Goal: Feedback & Contribution: Submit feedback/report problem

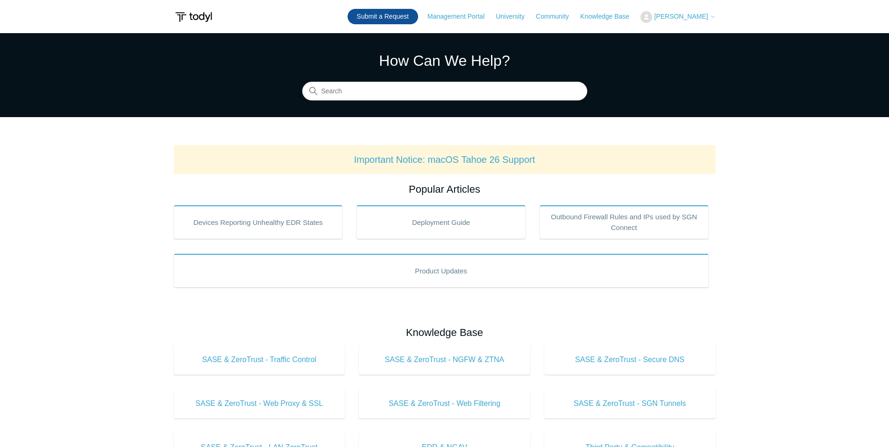
click at [409, 14] on link "Submit a Request" at bounding box center [382, 16] width 71 height 15
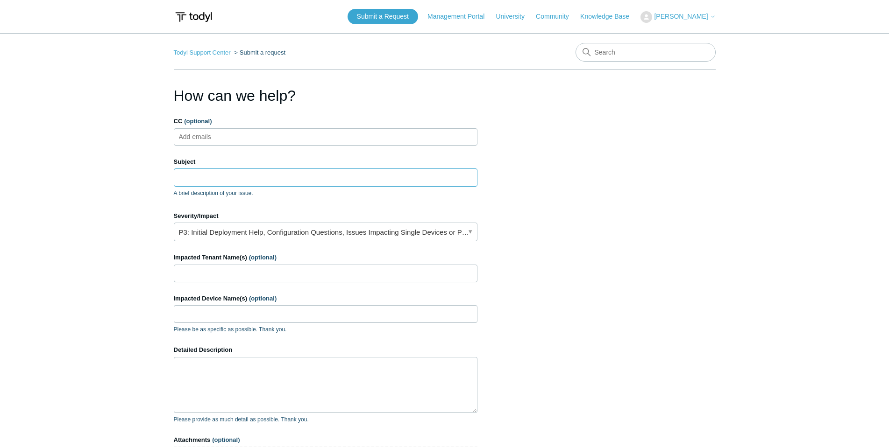
click at [260, 179] on input "Subject" at bounding box center [326, 178] width 304 height 18
type input "SGN Tunnel Issue"
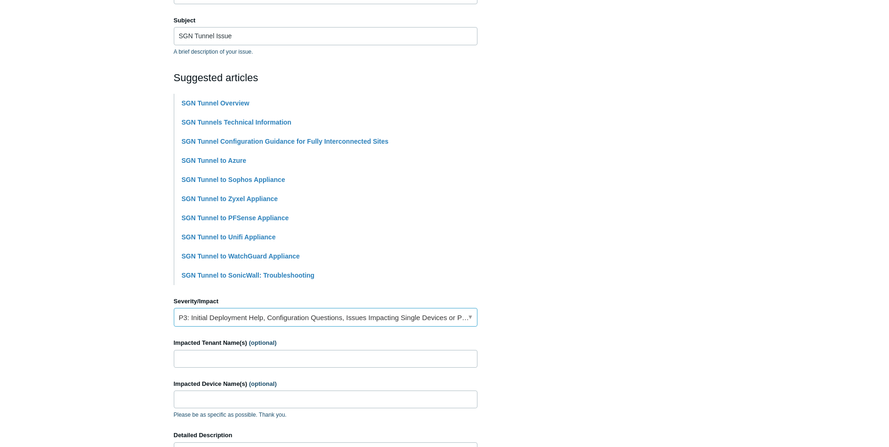
scroll to position [233, 0]
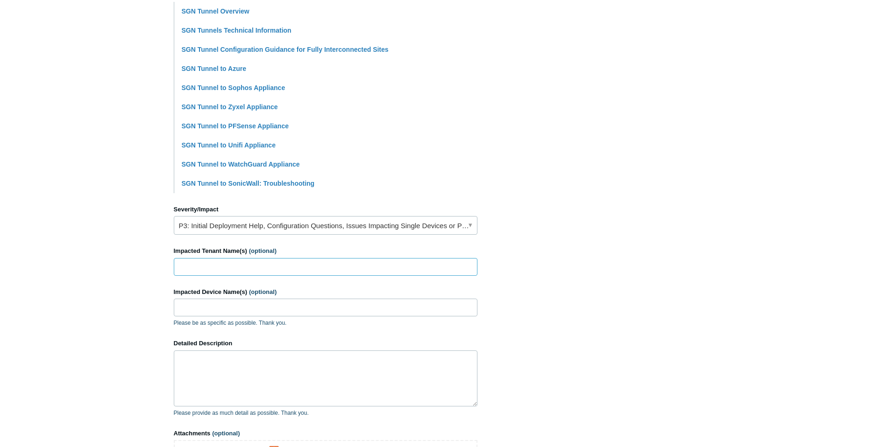
click at [259, 267] on input "Impacted Tenant Name(s) (optional)" at bounding box center [326, 267] width 304 height 18
type input "[PERSON_NAME] Insurance Agency"
click at [265, 367] on textarea "Detailed Description" at bounding box center [326, 379] width 304 height 56
click at [212, 371] on textarea "The SGN tunnel says failed but on the firewall side it says online. Any ideas o…" at bounding box center [326, 379] width 304 height 56
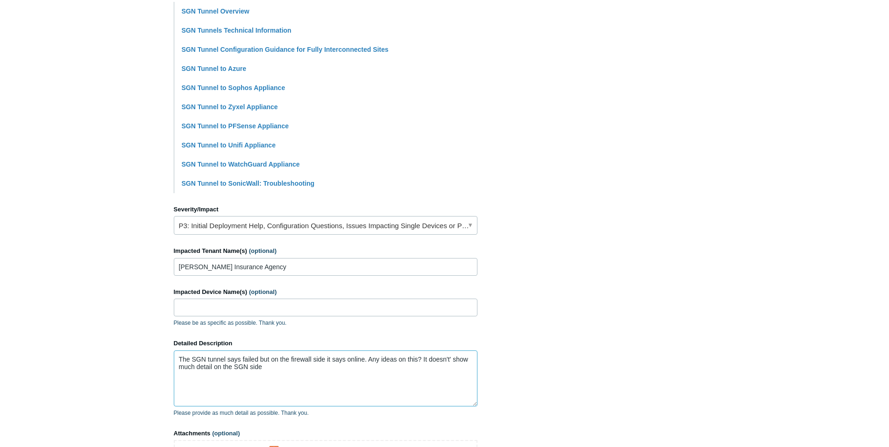
type textarea "The SGN tunnel says failed but on the firewall side it says online. Any ideas o…"
click at [134, 318] on main "Todyl Support Center Submit a request How can we help? CC (optional) Add emails…" at bounding box center [444, 148] width 889 height 697
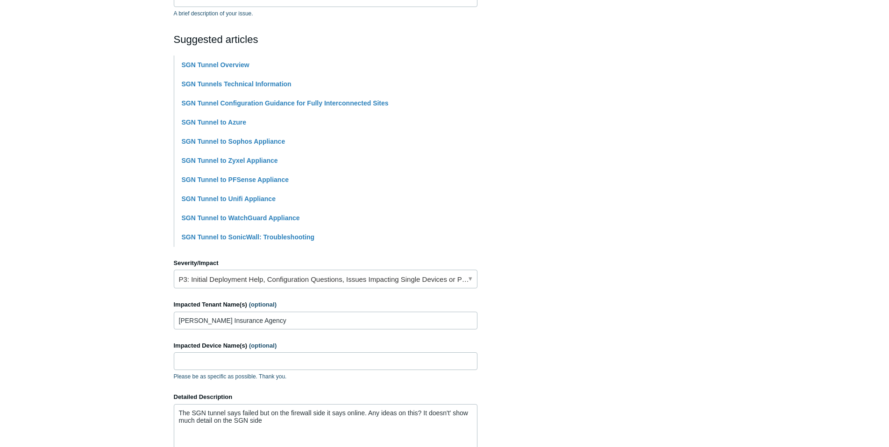
scroll to position [187, 0]
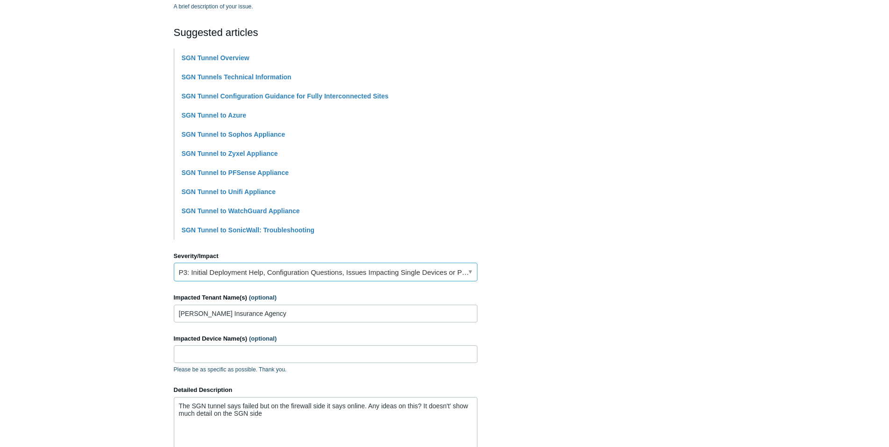
click at [374, 275] on link "P3: Initial Deployment Help, Configuration Questions, Issues Impacting Single D…" at bounding box center [326, 272] width 304 height 19
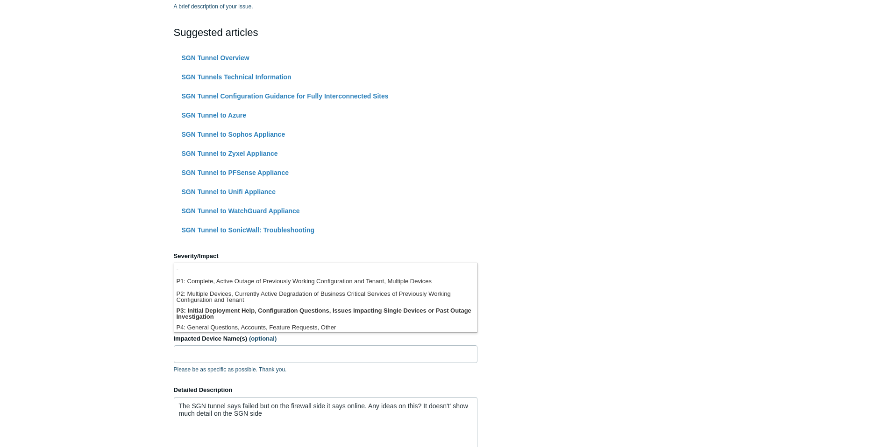
click at [599, 305] on section "How can we help? CC (optional) Add emails Subject SGN Tunnel Issue A brief desc…" at bounding box center [445, 221] width 542 height 646
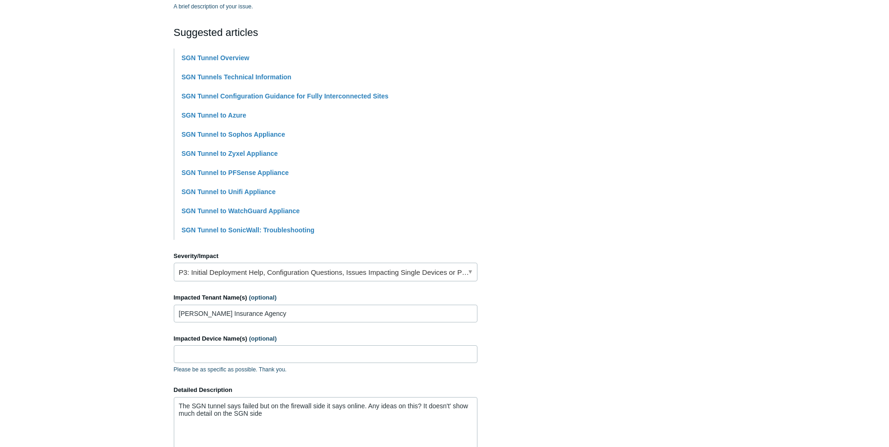
scroll to position [348, 0]
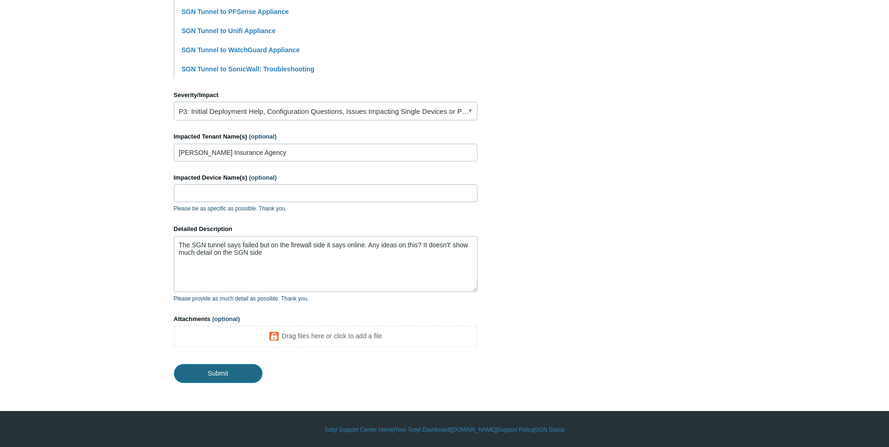
click at [242, 372] on input "Submit" at bounding box center [218, 373] width 89 height 19
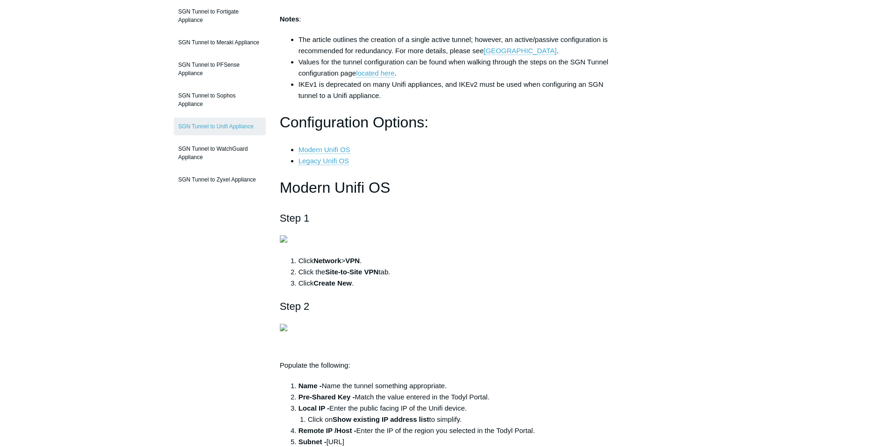
scroll to position [233, 0]
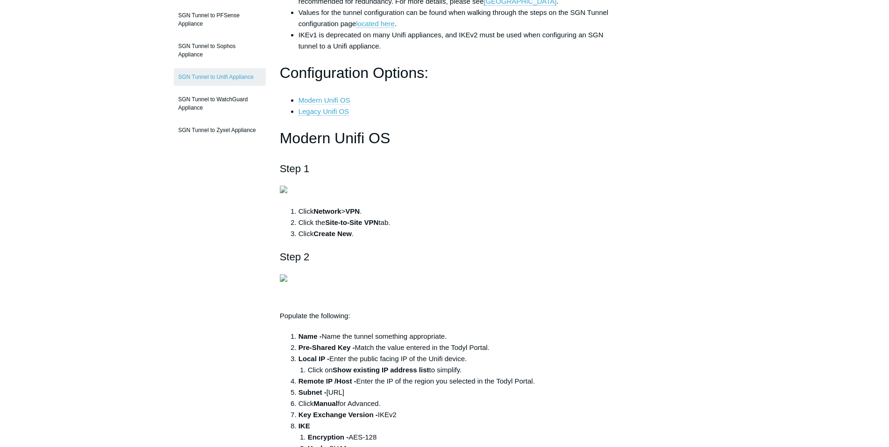
click at [314, 100] on link "Modern Unifi OS" at bounding box center [324, 100] width 52 height 8
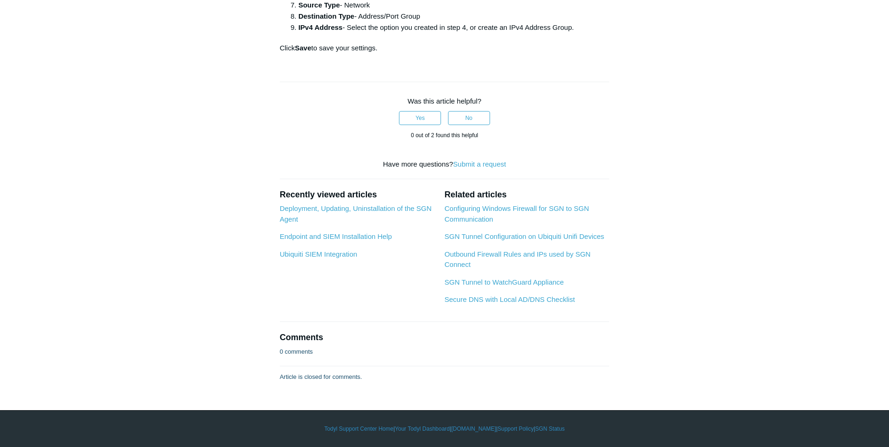
scroll to position [2695, 0]
